Goal: Transaction & Acquisition: Purchase product/service

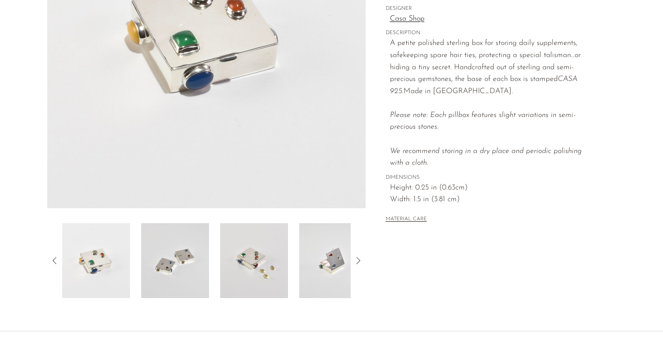
scroll to position [190, 0]
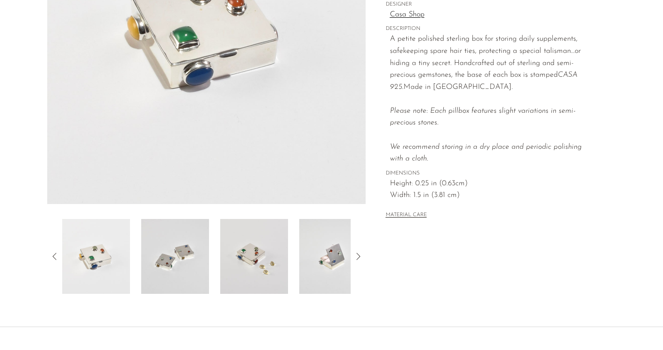
click at [176, 264] on img at bounding box center [175, 256] width 68 height 75
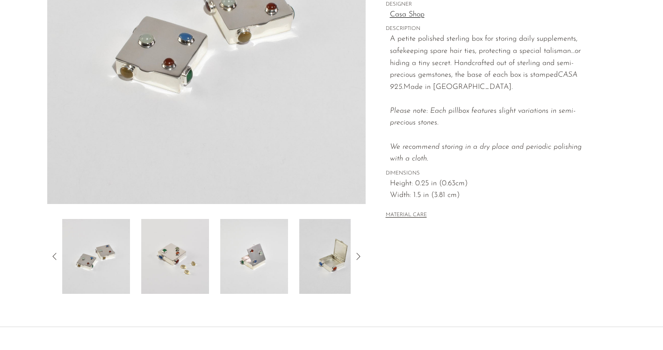
click at [204, 272] on img at bounding box center [175, 256] width 68 height 75
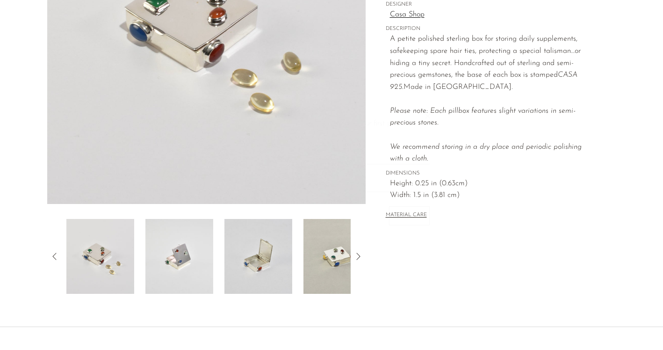
click at [215, 271] on div at bounding box center [206, 256] width 288 height 75
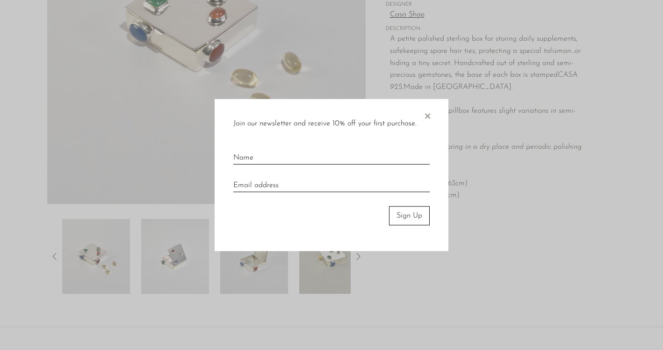
click at [425, 112] on span "×" at bounding box center [426, 114] width 9 height 30
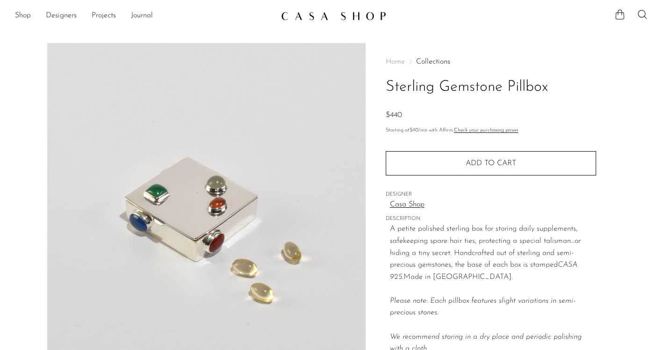
scroll to position [0, 0]
click at [24, 12] on link "Shop" at bounding box center [23, 16] width 16 height 12
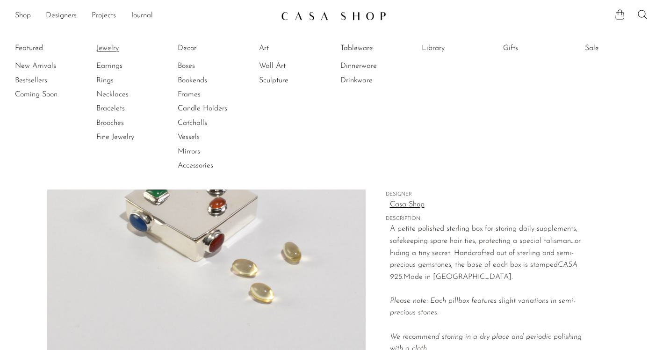
click at [101, 45] on link "Jewelry" at bounding box center [131, 48] width 70 height 10
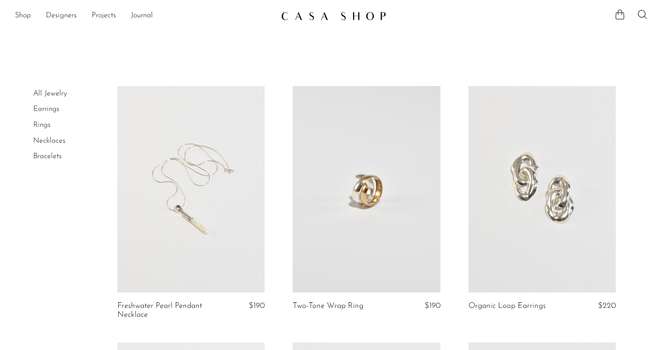
click at [514, 215] on link at bounding box center [541, 189] width 147 height 206
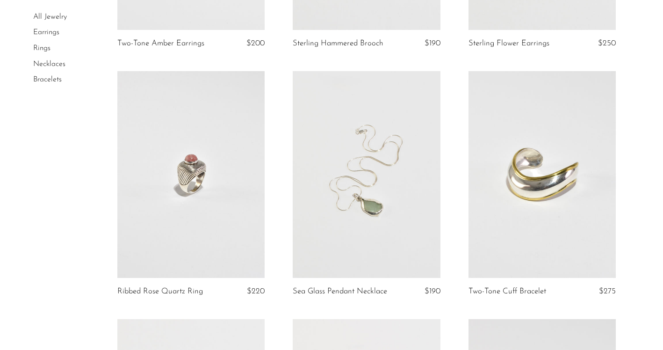
scroll to position [518, 0]
click at [366, 207] on link at bounding box center [366, 175] width 147 height 206
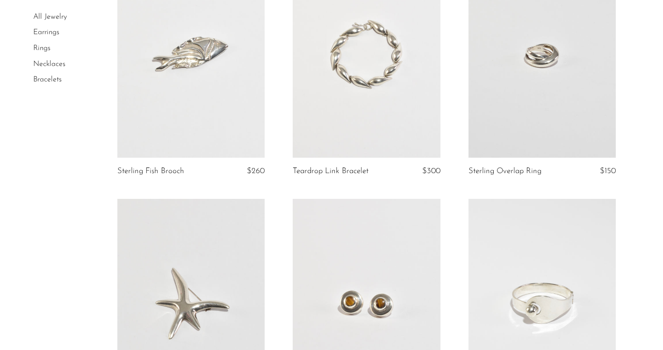
scroll to position [885, 0]
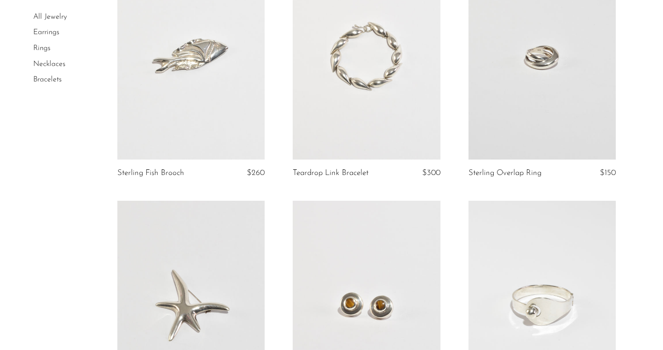
click at [509, 114] on link at bounding box center [541, 56] width 147 height 206
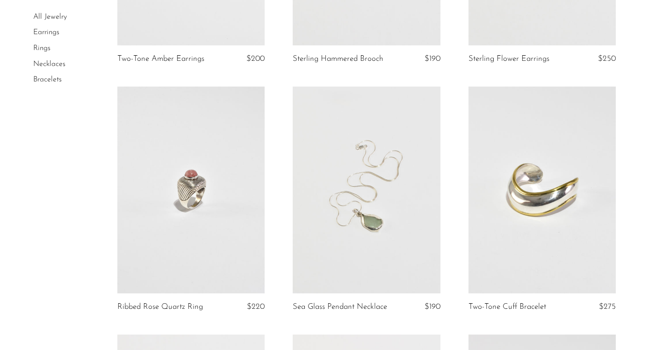
scroll to position [495, 0]
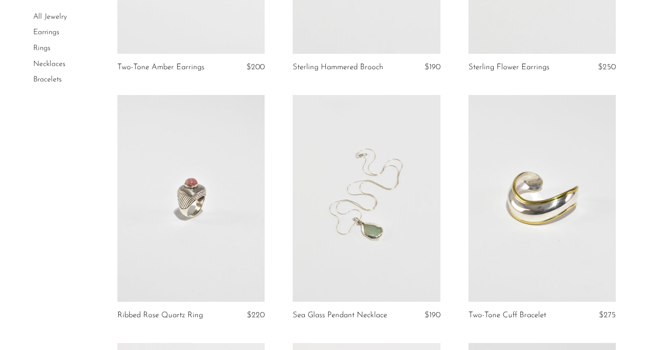
click at [383, 183] on link at bounding box center [366, 198] width 147 height 206
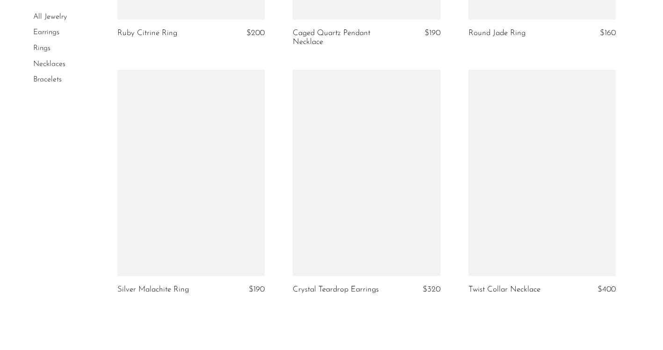
scroll to position [2782, 0]
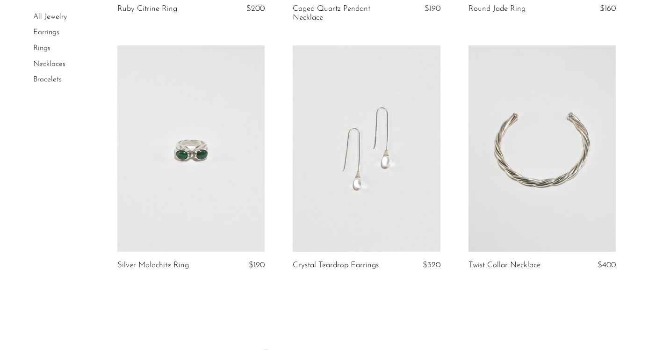
click at [338, 187] on link at bounding box center [366, 148] width 147 height 206
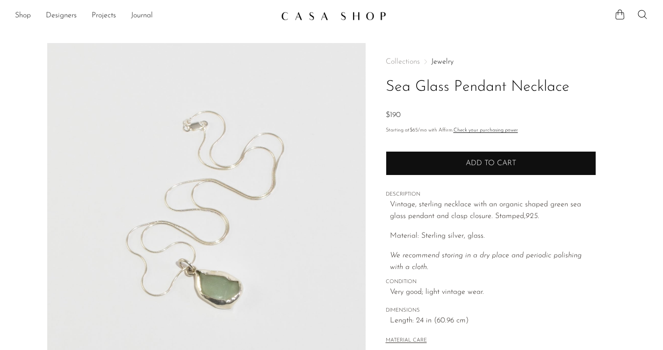
click at [419, 151] on button "Add to cart" at bounding box center [491, 163] width 210 height 24
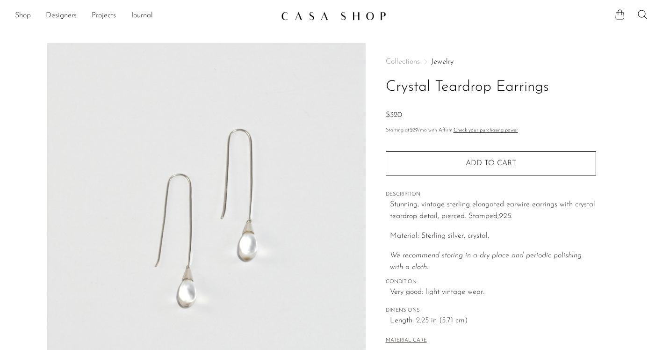
click at [21, 21] on link "Shop" at bounding box center [23, 16] width 16 height 12
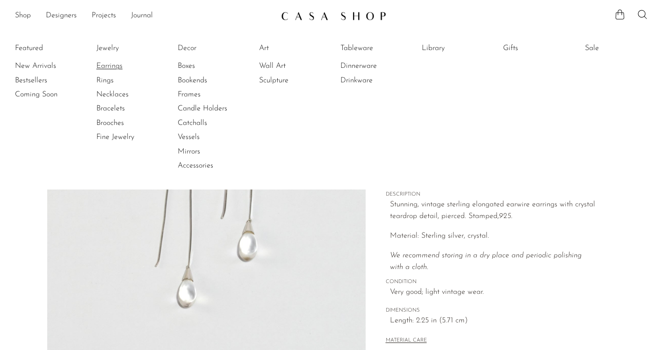
click at [108, 63] on link "Earrings" at bounding box center [131, 66] width 70 height 10
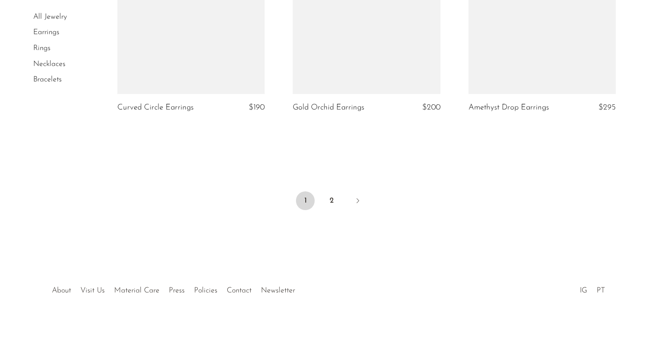
scroll to position [2948, 0]
